Goal: Task Accomplishment & Management: Complete application form

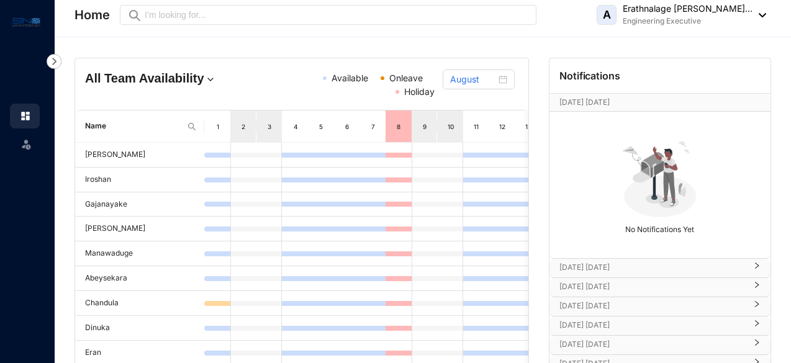
click at [56, 63] on img at bounding box center [54, 61] width 15 height 15
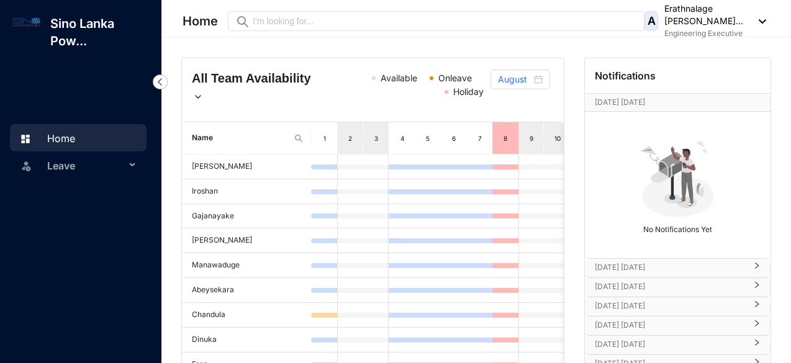
click at [101, 168] on span "Leave" at bounding box center [86, 165] width 78 height 25
click at [101, 190] on link "Leave Requests" at bounding box center [74, 195] width 77 height 11
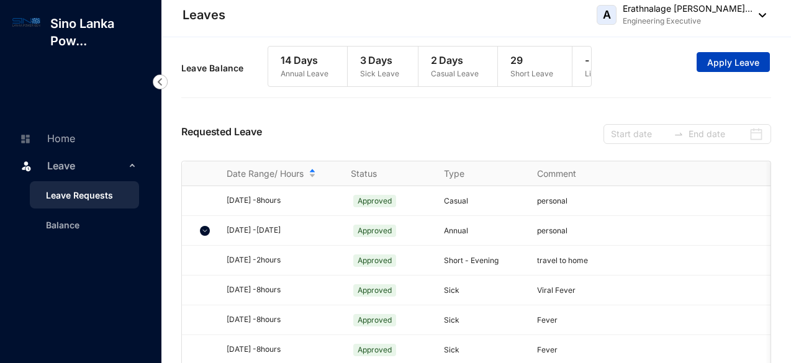
click at [755, 58] on button "Apply Leave" at bounding box center [733, 62] width 73 height 20
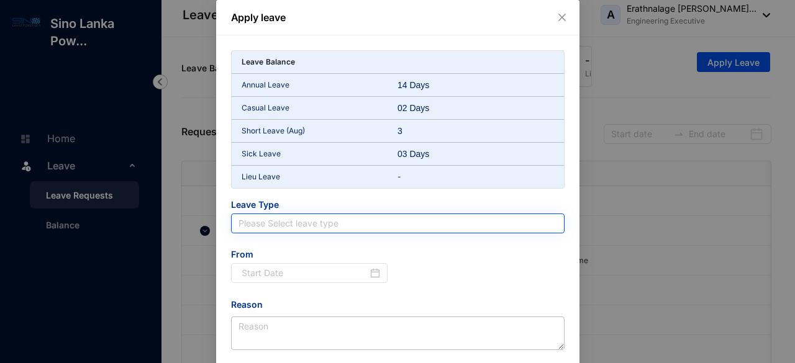
click at [313, 224] on input "search" at bounding box center [397, 223] width 319 height 19
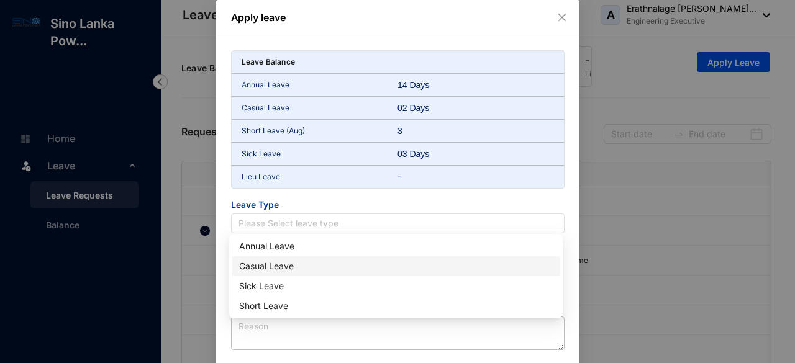
click at [291, 265] on div "Casual Leave" at bounding box center [396, 267] width 314 height 14
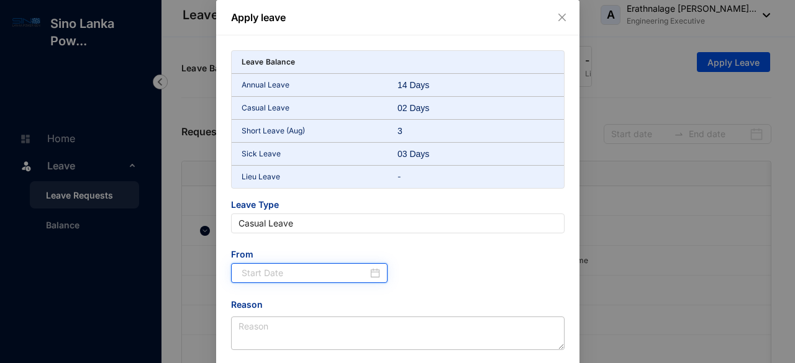
click at [296, 276] on input at bounding box center [305, 273] width 127 height 14
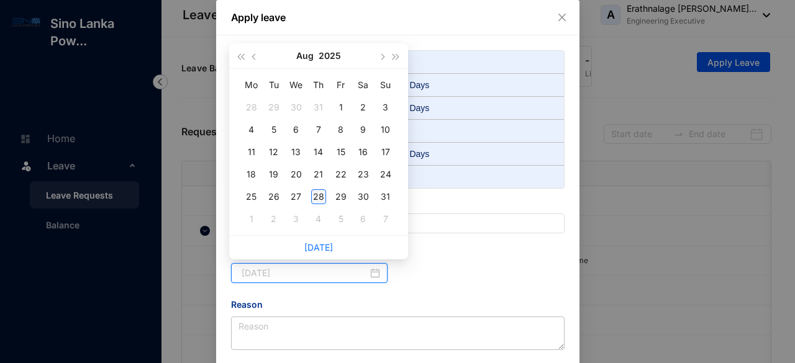
type input "[DATE]"
click at [324, 197] on div "28" at bounding box center [318, 196] width 15 height 15
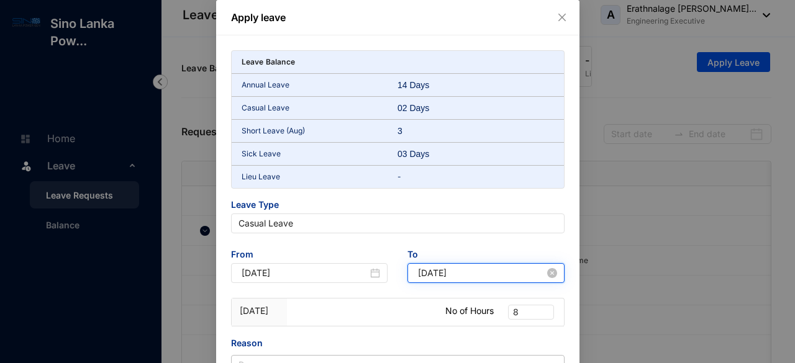
click at [495, 271] on input "[DATE]" at bounding box center [481, 273] width 127 height 14
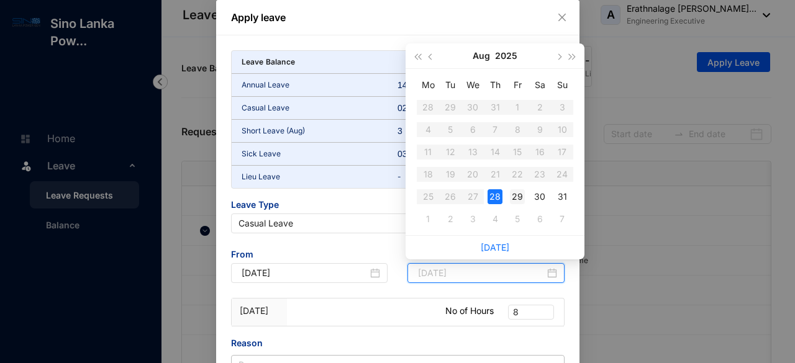
type input "[DATE]"
click at [515, 195] on div "29" at bounding box center [517, 196] width 15 height 15
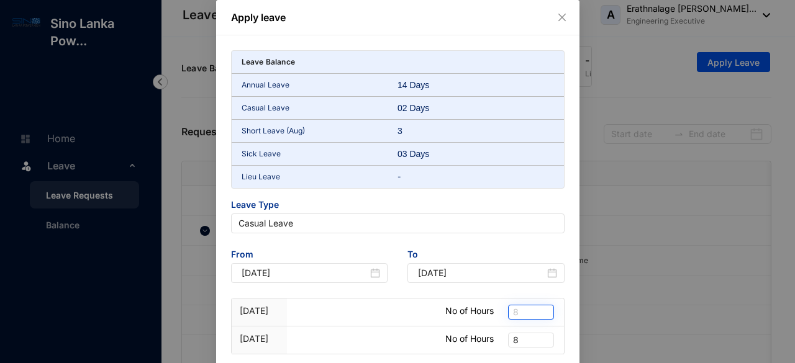
click at [530, 306] on span "8" at bounding box center [531, 312] width 36 height 14
click at [530, 296] on div "4" at bounding box center [529, 288] width 41 height 20
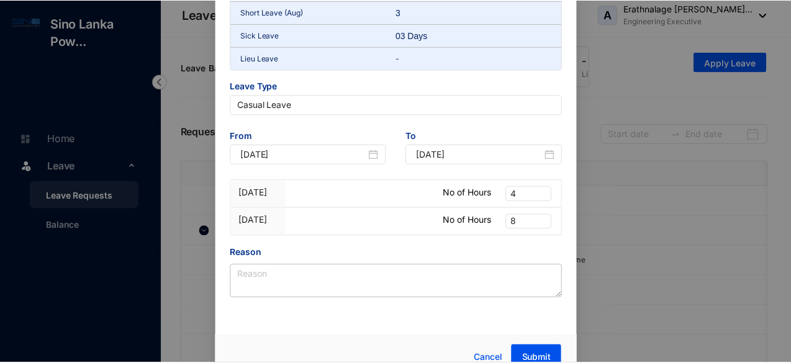
scroll to position [124, 0]
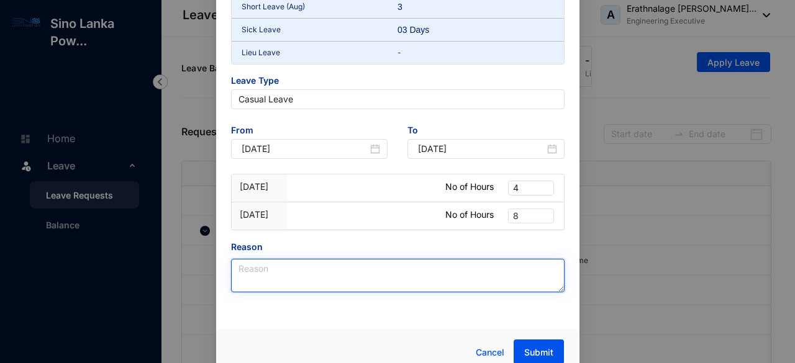
click at [428, 265] on textarea "Reason" at bounding box center [397, 276] width 333 height 34
type textarea "personal"
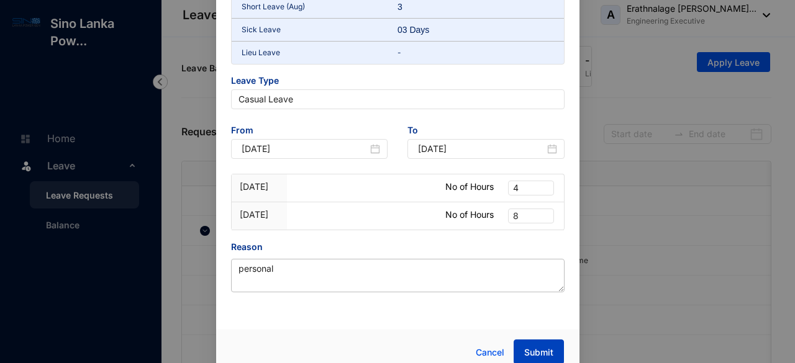
click at [534, 343] on button "Submit" at bounding box center [539, 352] width 50 height 25
